Goal: Information Seeking & Learning: Compare options

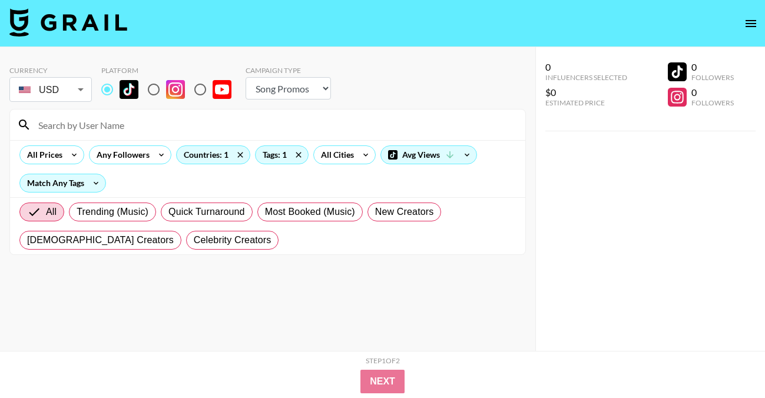
select select "Song"
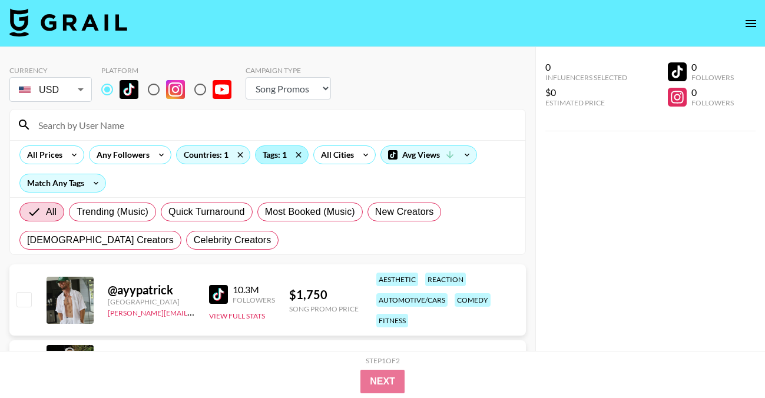
click at [271, 155] on div "Tags: 1" at bounding box center [282, 155] width 52 height 18
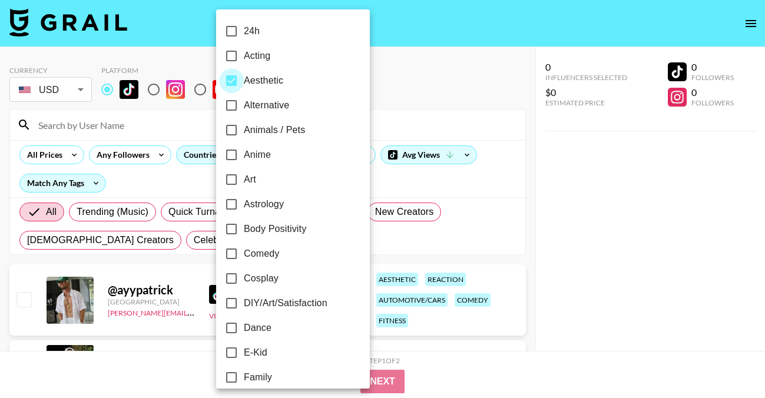
click at [232, 80] on input "Aesthetic" at bounding box center [231, 80] width 25 height 25
checkbox input "false"
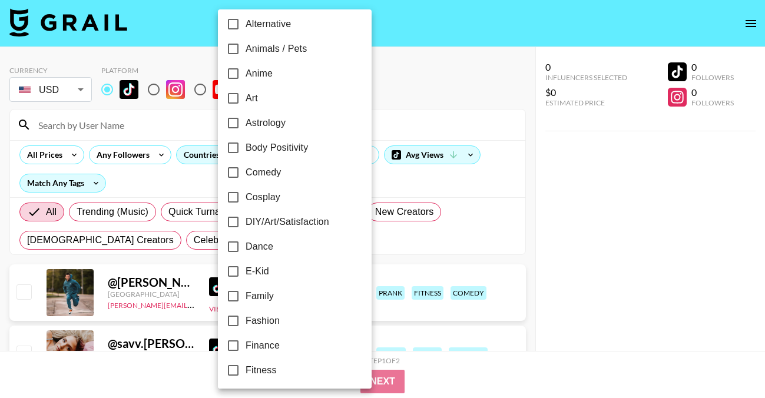
scroll to position [82, 0]
click at [281, 248] on label "Dance" at bounding box center [287, 246] width 132 height 25
click at [246, 248] on input "Dance" at bounding box center [233, 246] width 25 height 25
checkbox input "true"
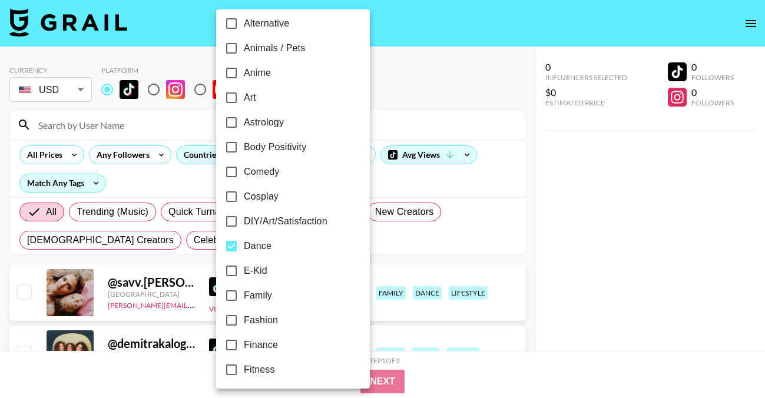
click at [379, 80] on div at bounding box center [382, 199] width 765 height 398
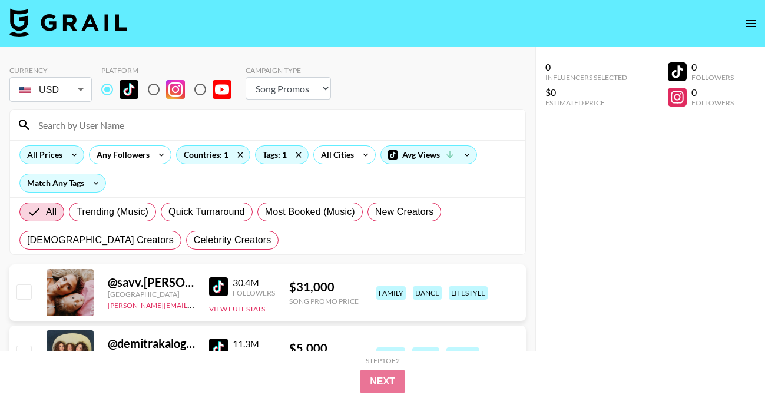
click at [60, 155] on div "All Prices" at bounding box center [42, 155] width 45 height 18
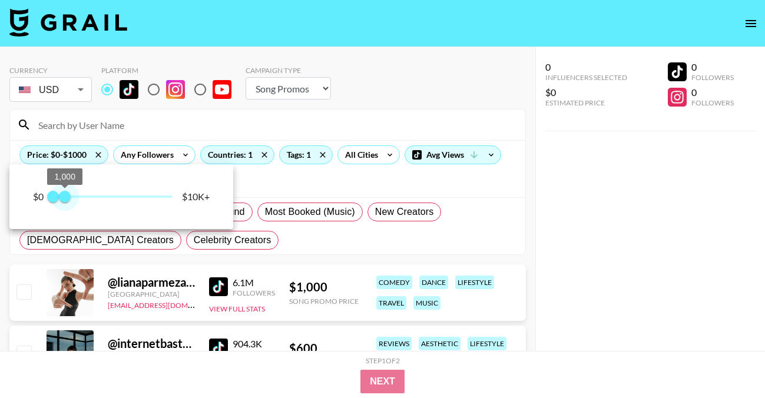
type input "750"
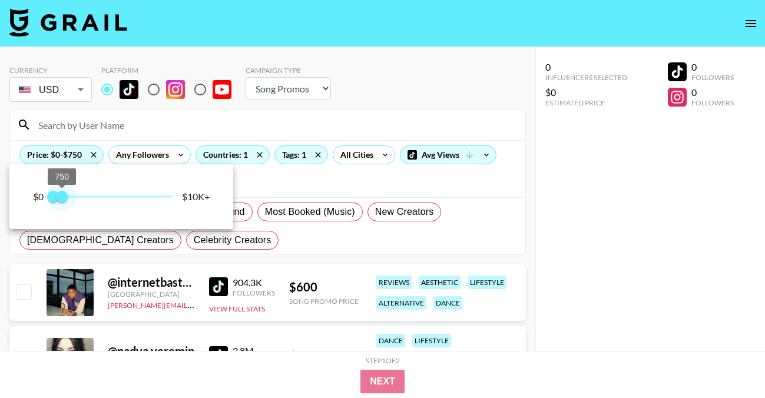
drag, startPoint x: 177, startPoint y: 191, endPoint x: 62, endPoint y: 191, distance: 114.8
click at [62, 191] on span "750" at bounding box center [62, 197] width 12 height 12
click at [426, 102] on div at bounding box center [382, 199] width 765 height 398
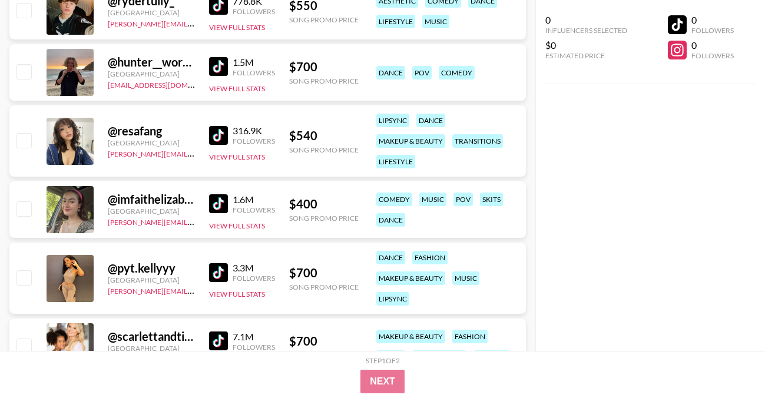
scroll to position [773, 0]
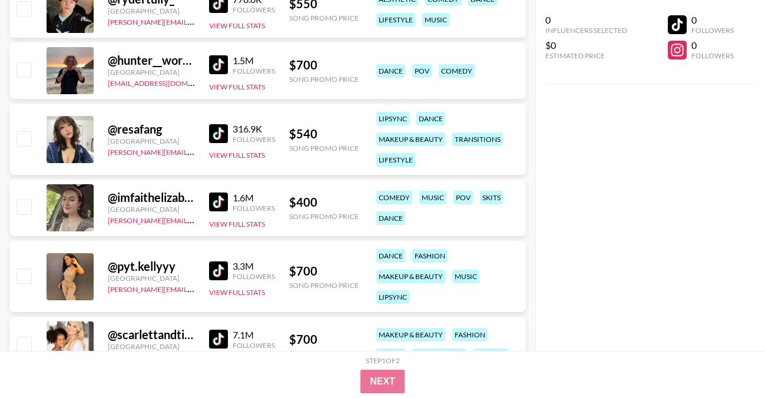
click at [221, 139] on img at bounding box center [218, 133] width 19 height 19
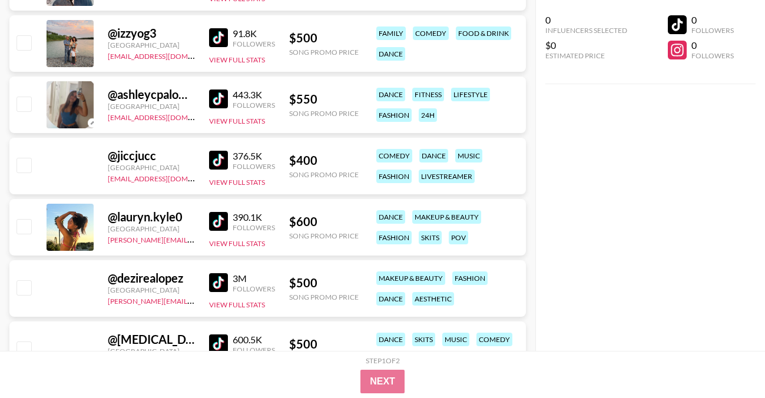
scroll to position [2134, 0]
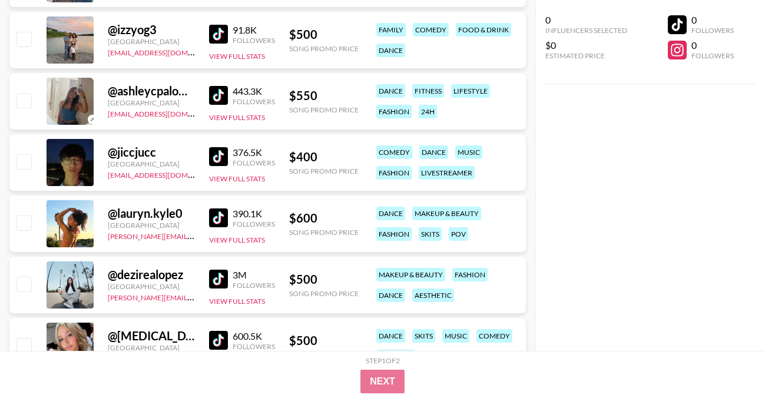
click at [211, 94] on img at bounding box center [218, 95] width 19 height 19
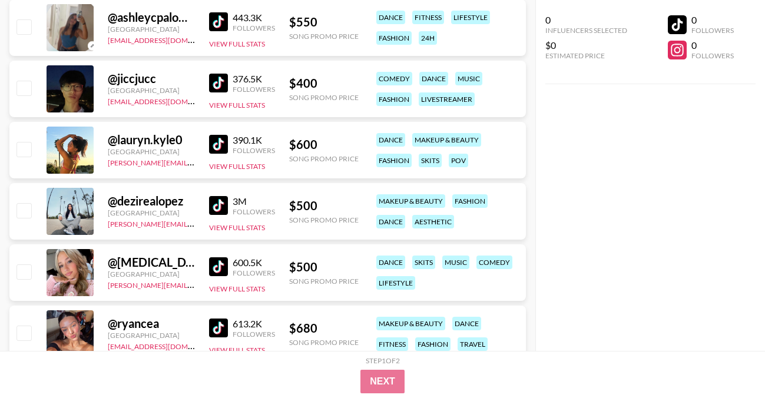
scroll to position [2209, 0]
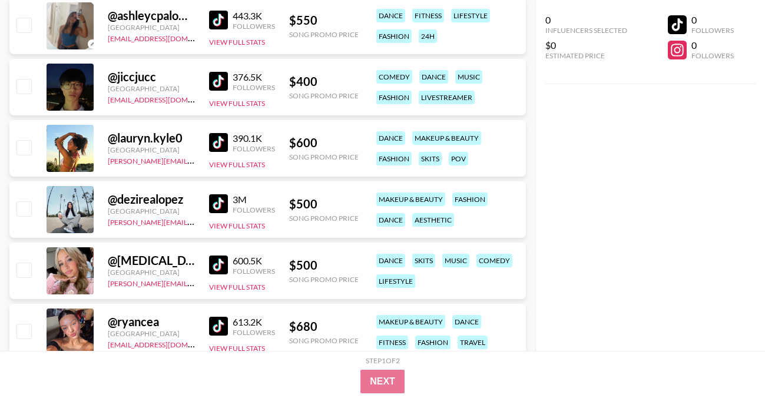
click at [219, 140] on img at bounding box center [218, 142] width 19 height 19
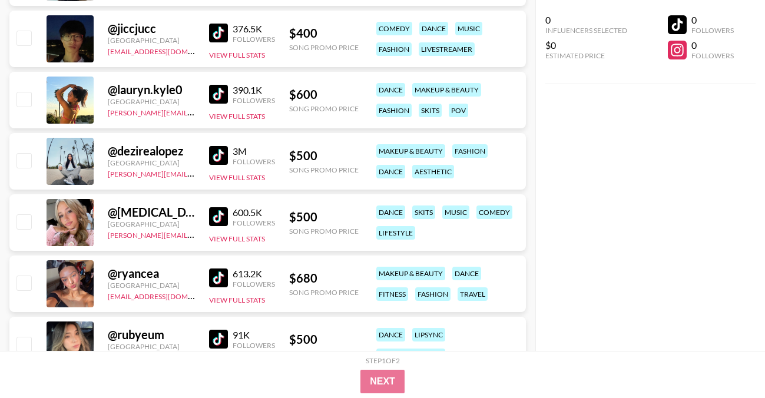
scroll to position [2258, 0]
click at [220, 213] on img at bounding box center [218, 216] width 19 height 19
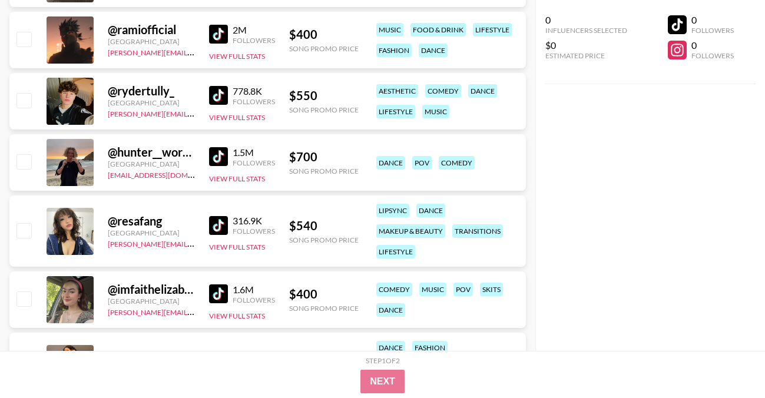
scroll to position [0, 0]
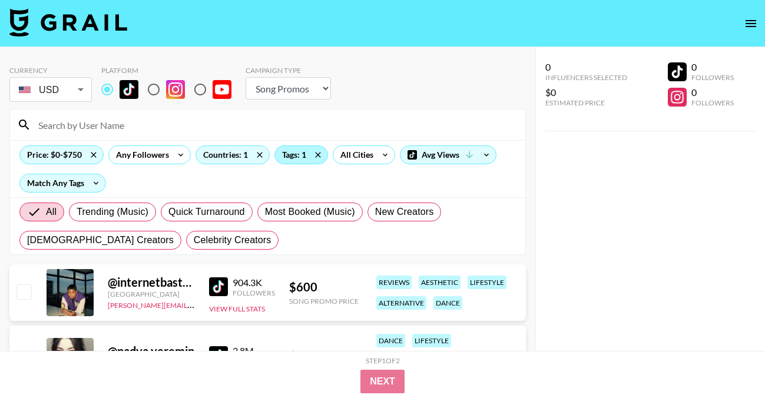
click at [303, 156] on div "Tags: 1" at bounding box center [301, 155] width 52 height 18
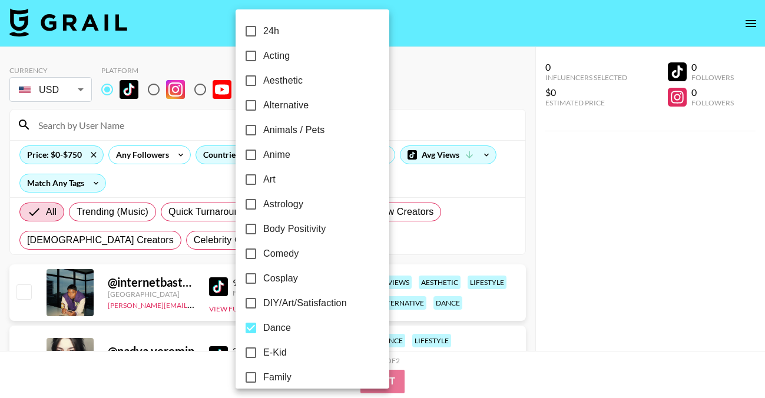
click at [287, 76] on span "Aesthetic" at bounding box center [282, 81] width 39 height 14
click at [263, 76] on input "Aesthetic" at bounding box center [250, 80] width 25 height 25
checkbox input "true"
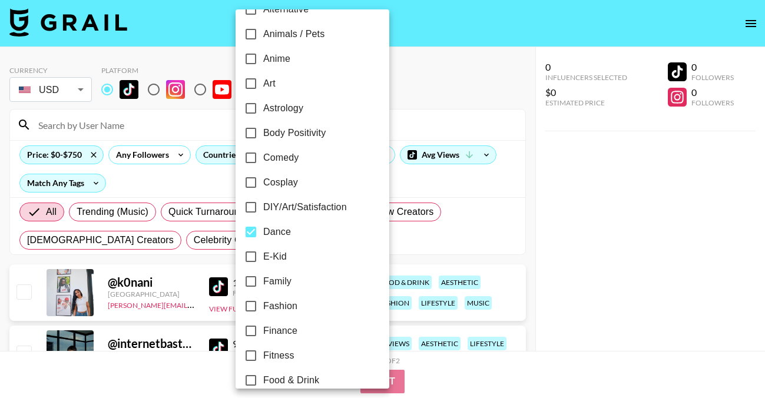
scroll to position [108, 0]
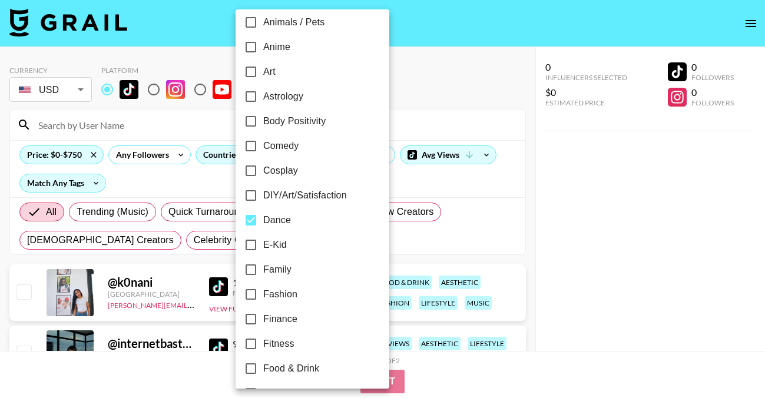
click at [252, 213] on input "Dance" at bounding box center [250, 220] width 25 height 25
click at [251, 217] on input "Dance" at bounding box center [250, 220] width 25 height 25
checkbox input "false"
click at [455, 75] on div at bounding box center [382, 199] width 765 height 398
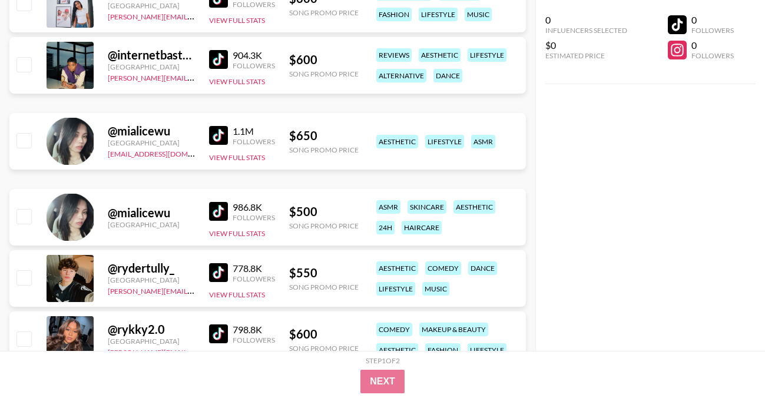
scroll to position [297, 0]
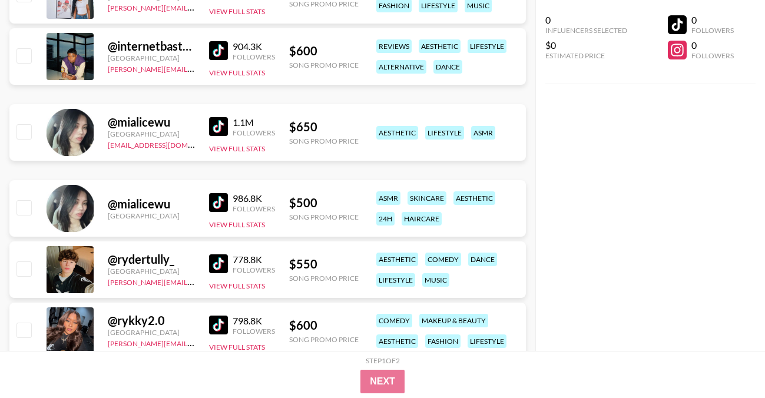
click at [216, 128] on img at bounding box center [218, 126] width 19 height 19
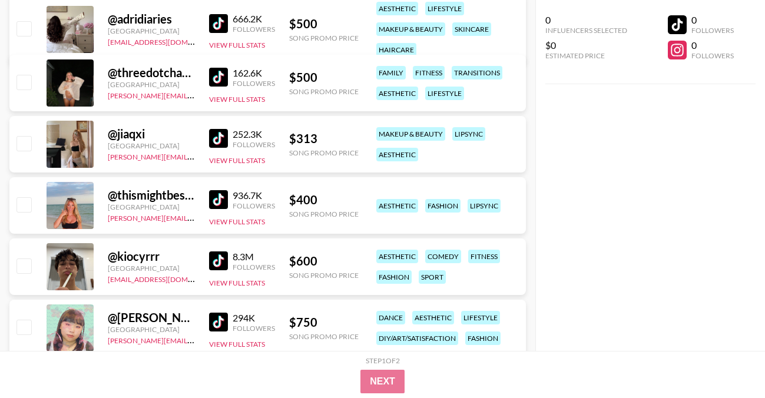
scroll to position [734, 0]
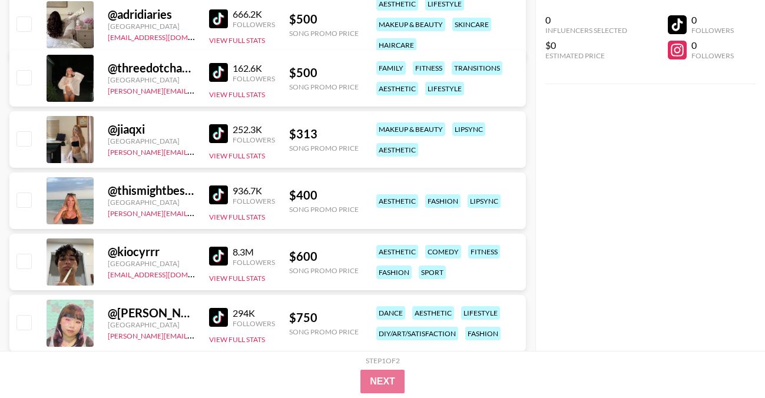
click at [219, 135] on img at bounding box center [218, 133] width 19 height 19
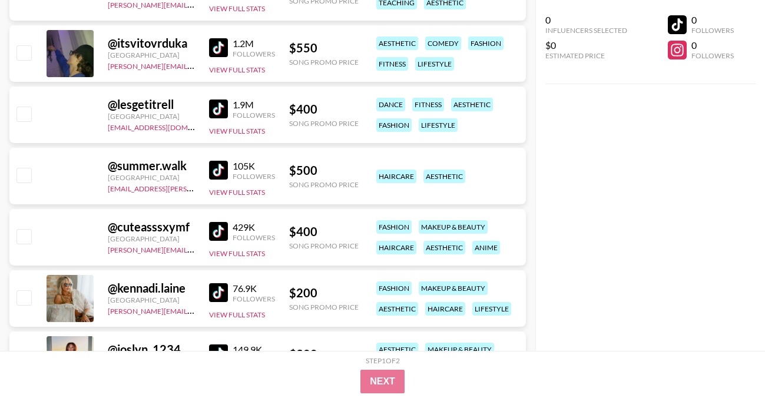
scroll to position [3924, 0]
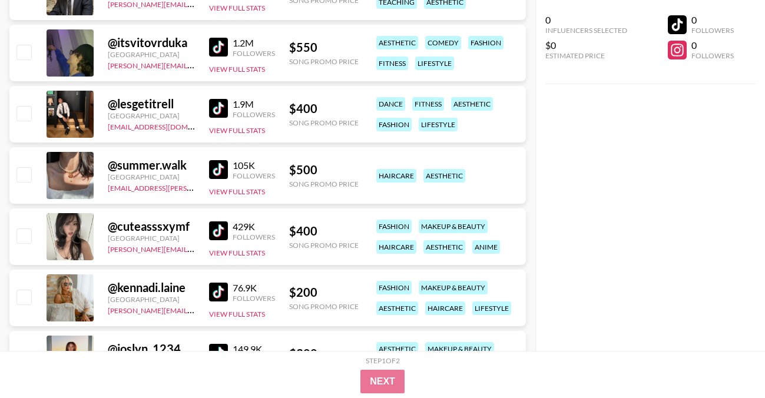
click at [217, 233] on img at bounding box center [218, 230] width 19 height 19
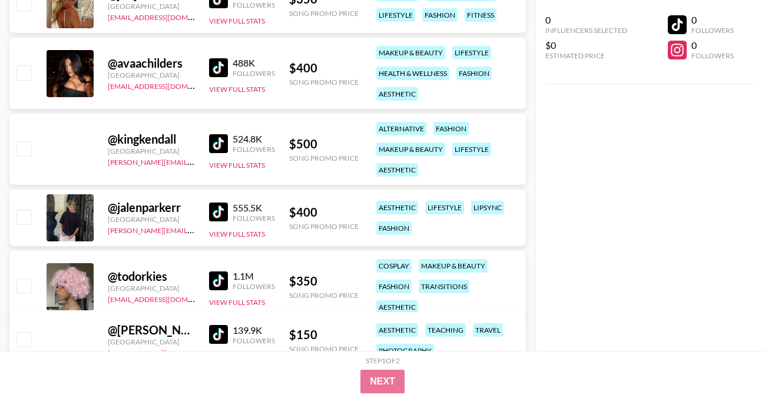
scroll to position [6360, 0]
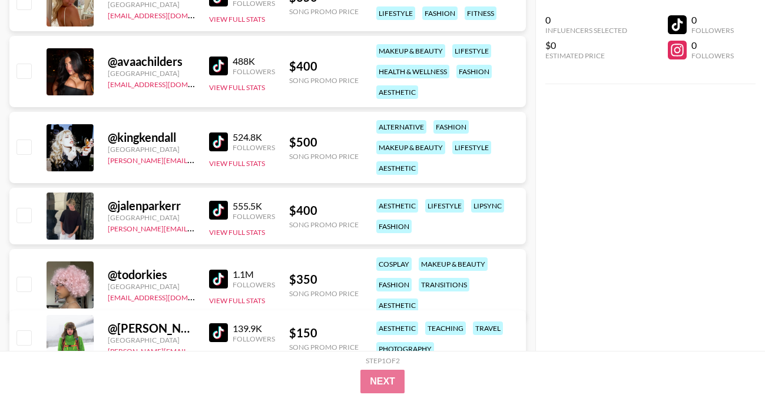
click at [211, 64] on img at bounding box center [218, 66] width 19 height 19
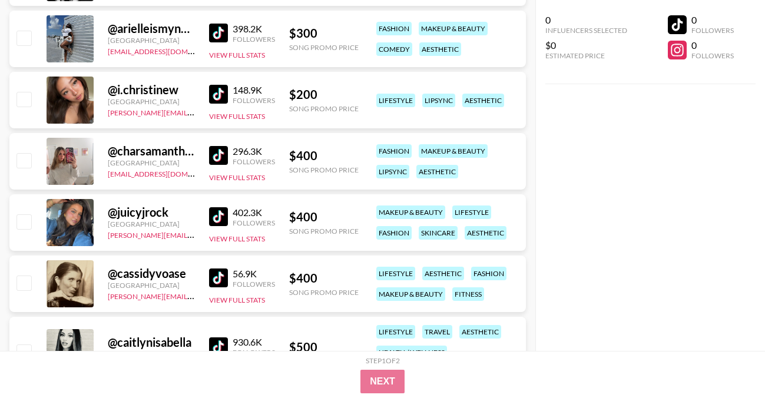
scroll to position [7288, 0]
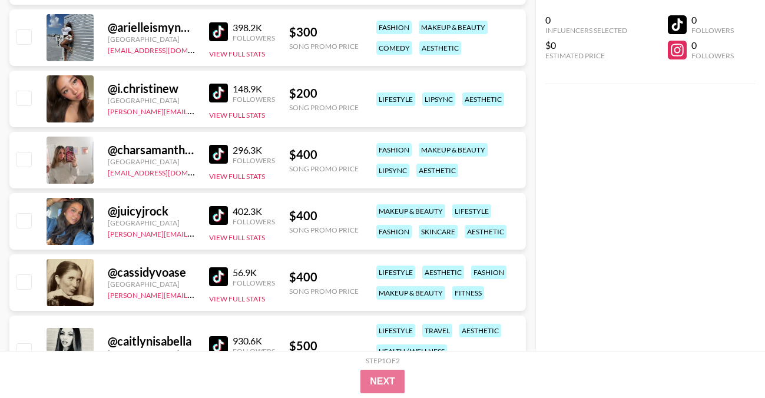
click at [211, 91] on img at bounding box center [218, 93] width 19 height 19
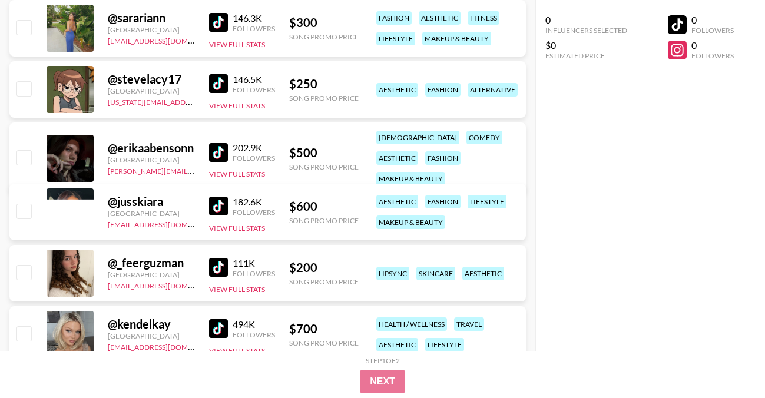
scroll to position [8523, 0]
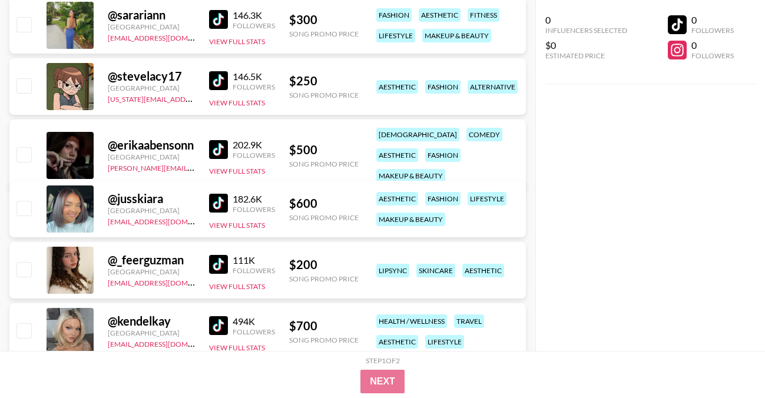
click at [222, 143] on img at bounding box center [218, 149] width 19 height 19
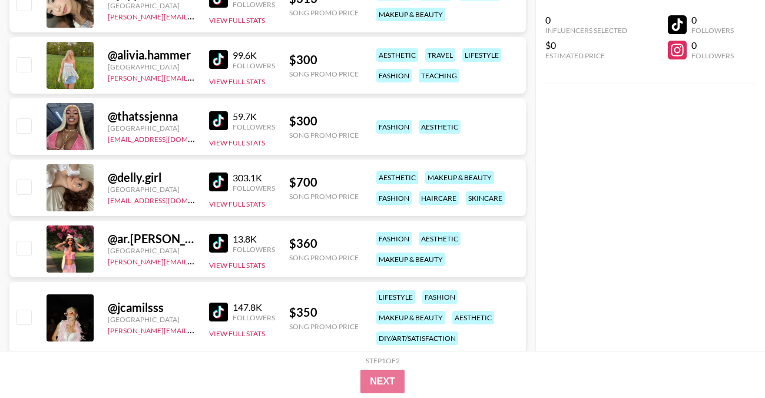
scroll to position [9195, 0]
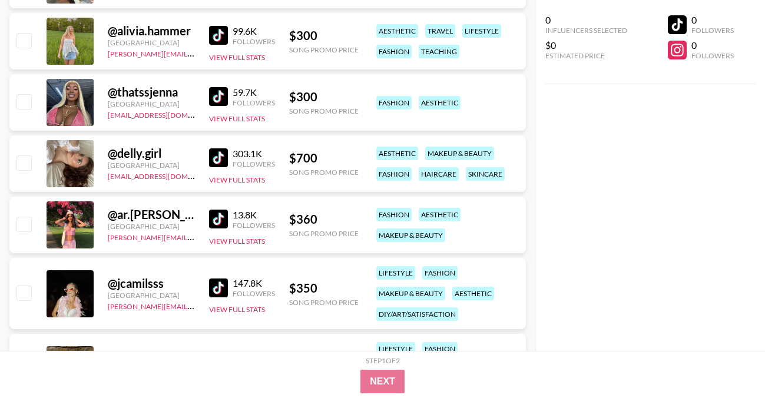
click at [216, 153] on img at bounding box center [218, 157] width 19 height 19
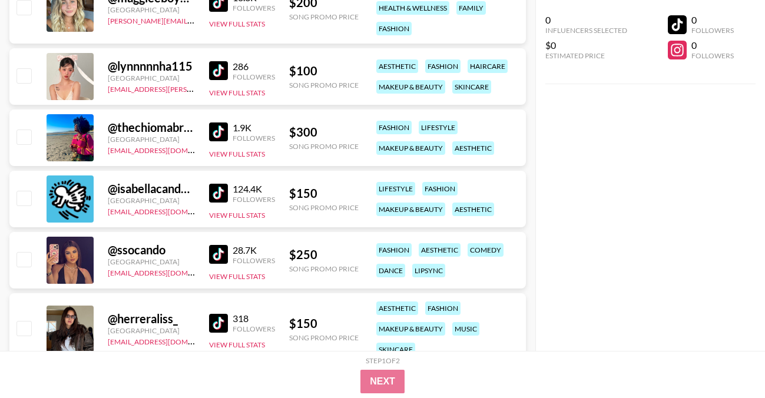
scroll to position [13242, 0]
